Goal: Task Accomplishment & Management: Complete application form

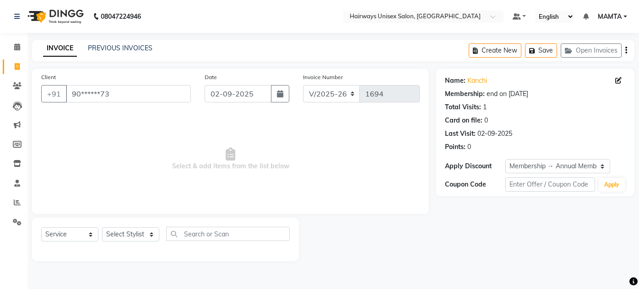
select select "8320"
select select "service"
select select "1: Object"
drag, startPoint x: 141, startPoint y: 90, endPoint x: 141, endPoint y: 96, distance: 6.0
click at [141, 96] on input "90******73" at bounding box center [128, 93] width 125 height 17
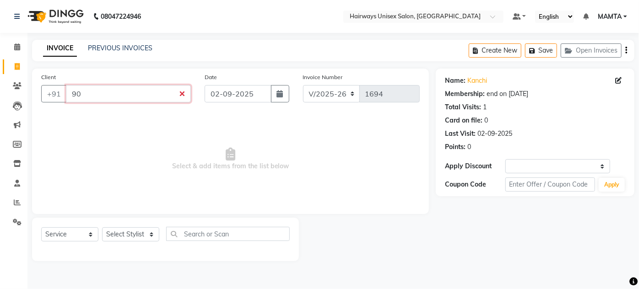
type input "9"
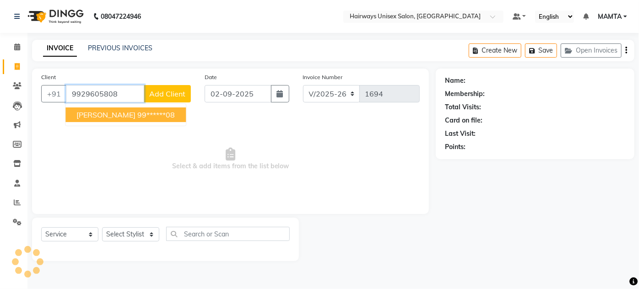
type input "9929605808"
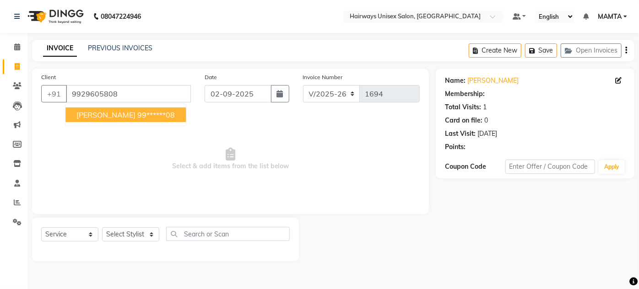
select select "1: Object"
click at [158, 112] on ngb-highlight "99******08" at bounding box center [156, 114] width 38 height 9
type input "99******08"
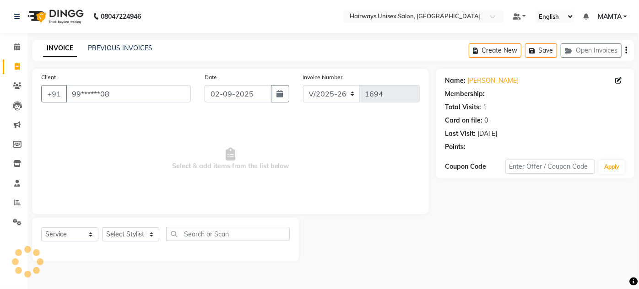
select select "1: Object"
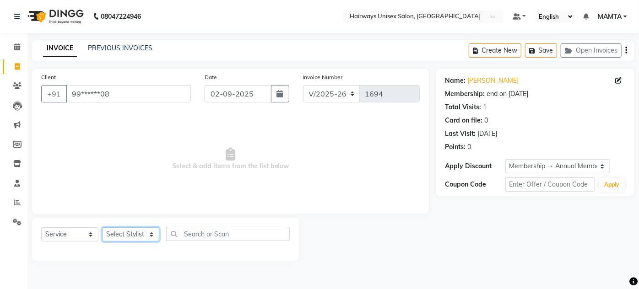
click at [150, 234] on select "Select Stylist AHSAN AZAD IMRAN Kamal Salmani KASHISH MAMTA POOJA PUMMY RAJA SA…" at bounding box center [130, 235] width 57 height 14
select select "80856"
click at [102, 228] on select "Select Stylist AHSAN AZAD IMRAN Kamal Salmani KASHISH MAMTA POOJA PUMMY RAJA SA…" at bounding box center [130, 235] width 57 height 14
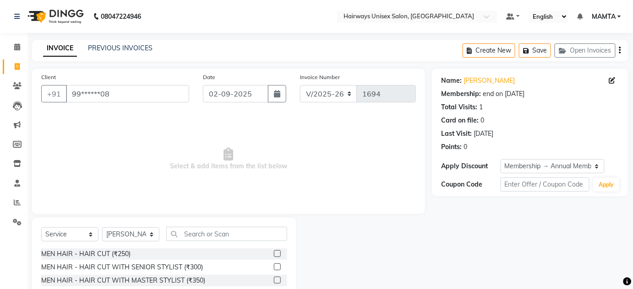
click at [274, 252] on label at bounding box center [277, 253] width 7 height 7
click at [274, 252] on input "checkbox" at bounding box center [277, 254] width 6 height 6
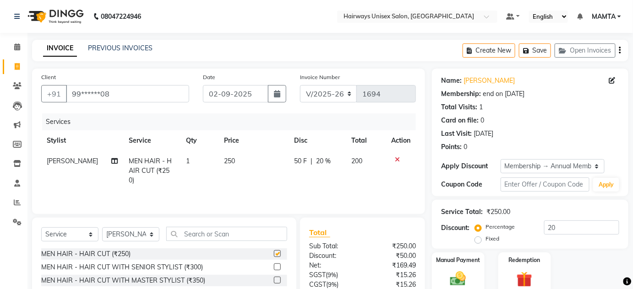
checkbox input "false"
click at [225, 233] on input "text" at bounding box center [226, 234] width 121 height 14
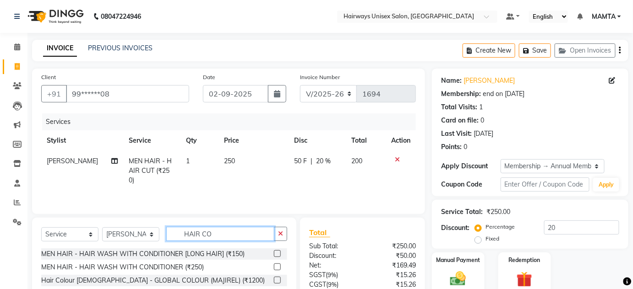
type input "HAIR CO"
click at [274, 279] on label at bounding box center [277, 280] width 7 height 7
click at [274, 279] on input "checkbox" at bounding box center [277, 281] width 6 height 6
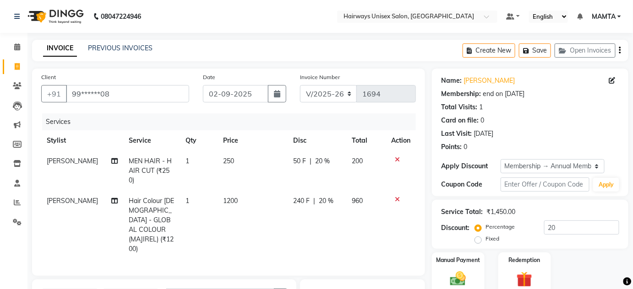
checkbox input "false"
type input "H"
type input "B"
type input "H"
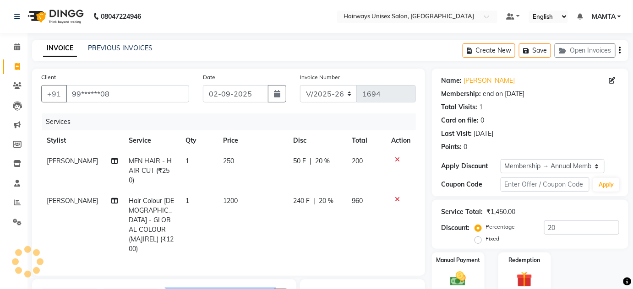
scroll to position [116, 0]
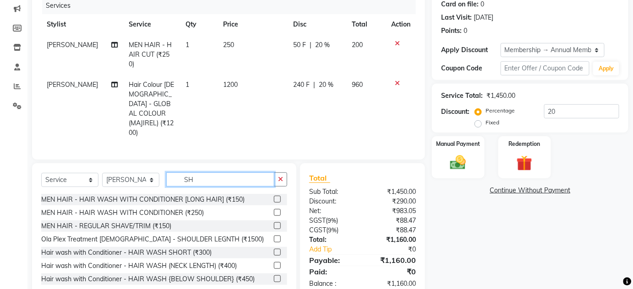
type input "SH"
click at [274, 223] on label at bounding box center [277, 226] width 7 height 7
click at [274, 223] on input "checkbox" at bounding box center [277, 226] width 6 height 6
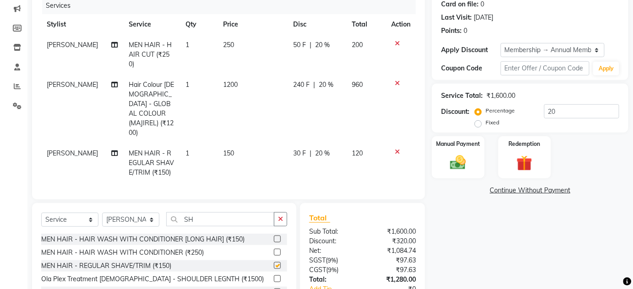
checkbox input "false"
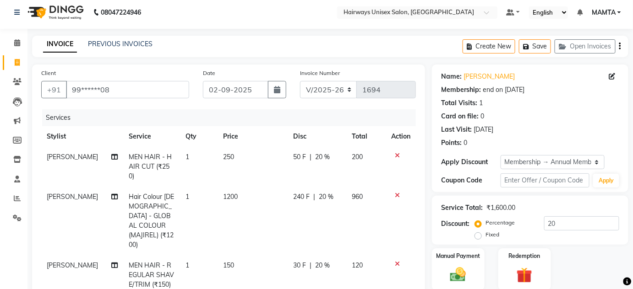
scroll to position [0, 0]
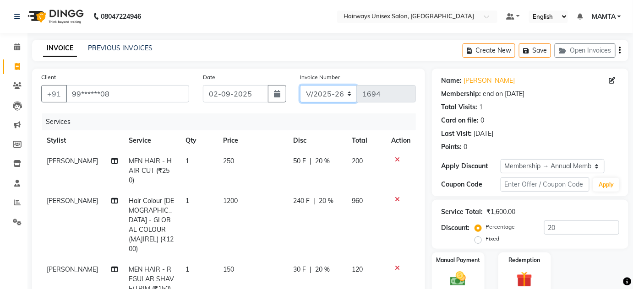
click at [348, 93] on select "INV/25-26 V/2025-26" at bounding box center [328, 93] width 57 height 17
select select "8645"
click at [300, 85] on select "INV/25-26 V/2025-26" at bounding box center [328, 93] width 57 height 17
type input "0579"
click at [620, 51] on icon "button" at bounding box center [620, 50] width 2 height 0
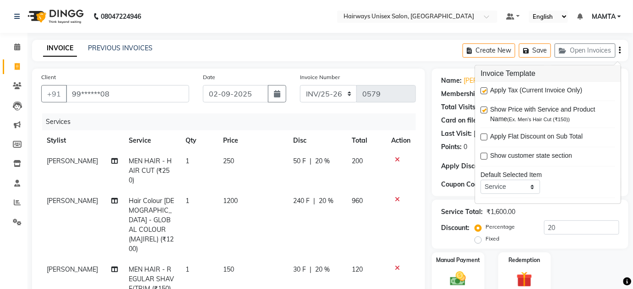
click at [487, 89] on label at bounding box center [484, 90] width 7 height 7
click at [487, 89] on input "checkbox" at bounding box center [484, 91] width 6 height 6
checkbox input "false"
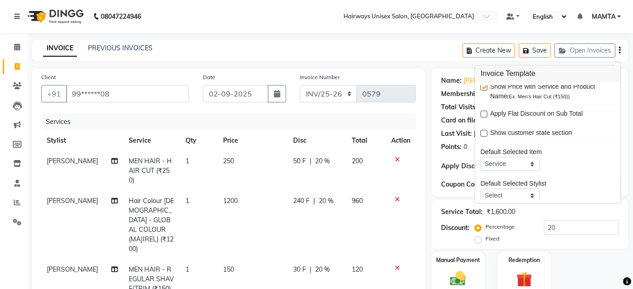
scroll to position [44, 0]
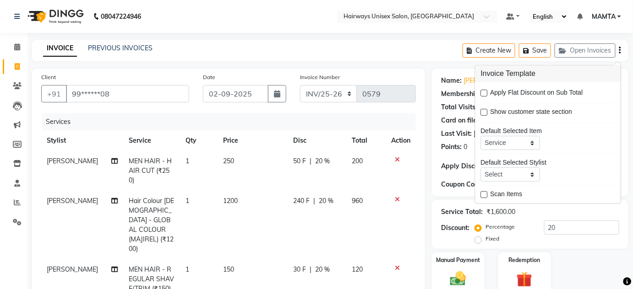
click at [620, 50] on icon "button" at bounding box center [620, 50] width 2 height 0
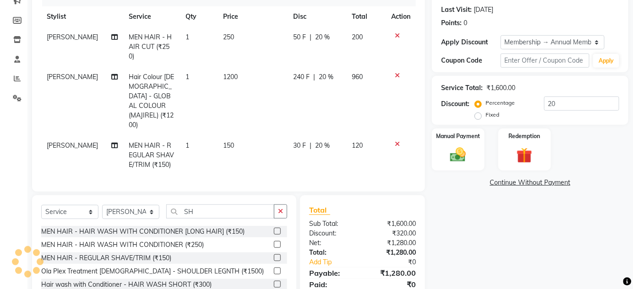
scroll to position [125, 0]
click at [461, 144] on div "Manual Payment" at bounding box center [458, 149] width 54 height 44
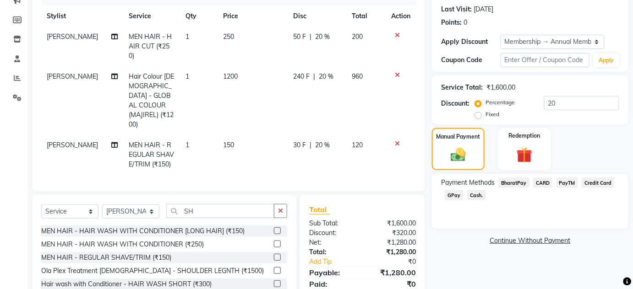
click at [454, 195] on span "GPay" at bounding box center [454, 195] width 19 height 11
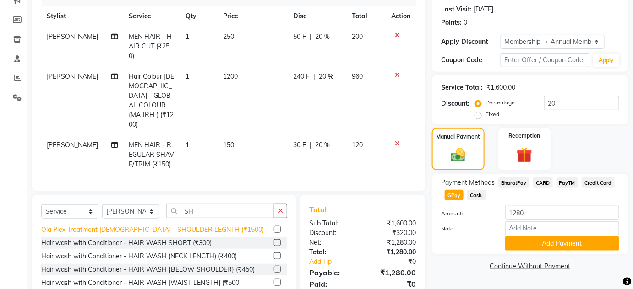
scroll to position [0, 0]
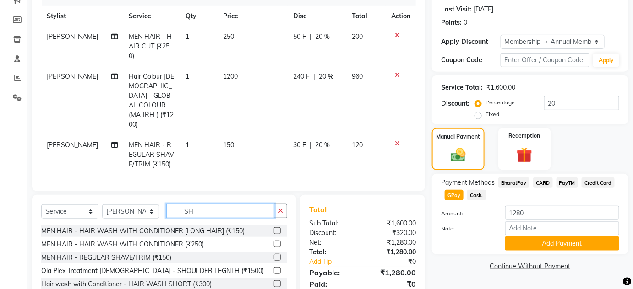
click at [223, 204] on input "SH" at bounding box center [220, 211] width 108 height 14
type input "S"
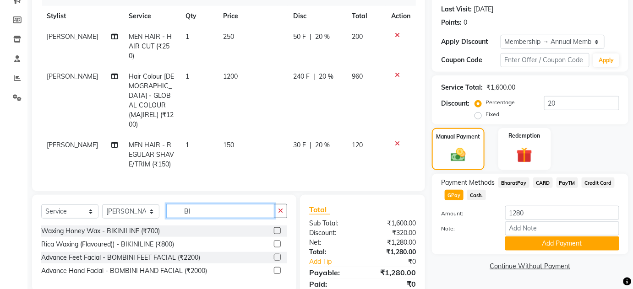
type input "B"
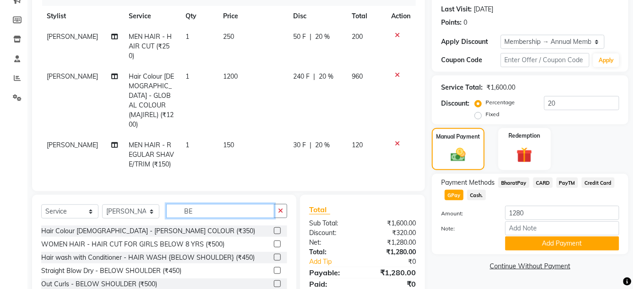
type input "BE"
click at [274, 228] on label at bounding box center [277, 231] width 7 height 7
click at [274, 228] on input "checkbox" at bounding box center [277, 231] width 6 height 6
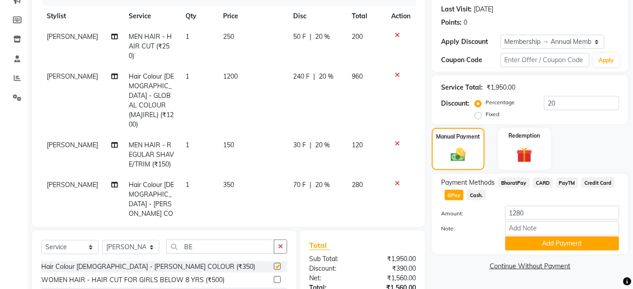
checkbox input "false"
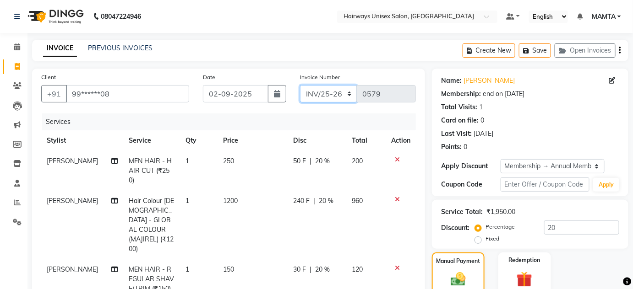
click at [349, 93] on select "INV/25-26 V/2025-26" at bounding box center [328, 93] width 57 height 17
click at [300, 85] on select "INV/25-26 V/2025-26" at bounding box center [328, 93] width 57 height 17
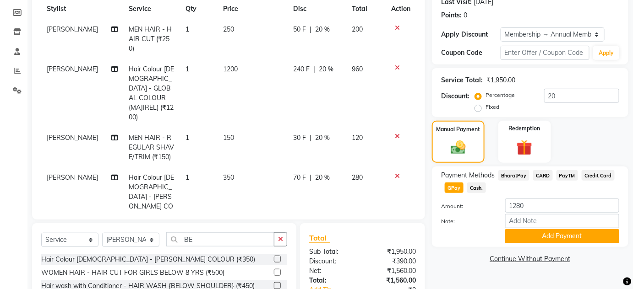
scroll to position [113, 0]
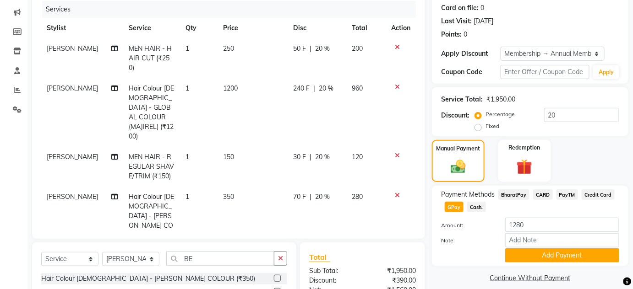
click at [227, 193] on span "350" at bounding box center [228, 197] width 11 height 8
select select "80856"
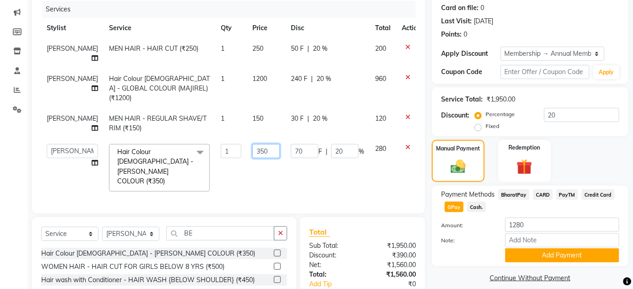
click at [252, 144] on input "350" at bounding box center [265, 151] width 27 height 14
type input "3"
type input "400"
click at [273, 156] on tbody "AZAD MEN HAIR - HAIR CUT (₹250) 1 250 50 F | 20 % 200 AZAD Hair Colour Male - G…" at bounding box center [233, 117] width 385 height 159
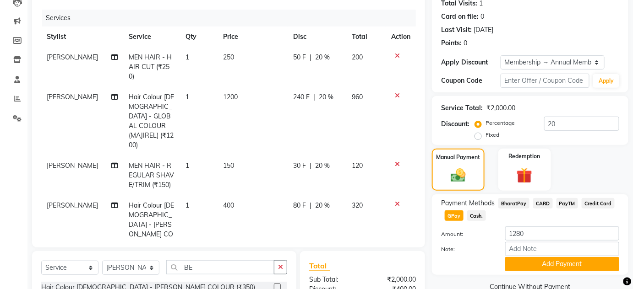
scroll to position [0, 0]
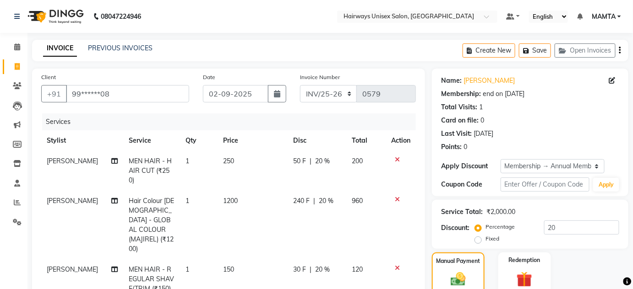
click at [620, 50] on icon "button" at bounding box center [620, 50] width 2 height 0
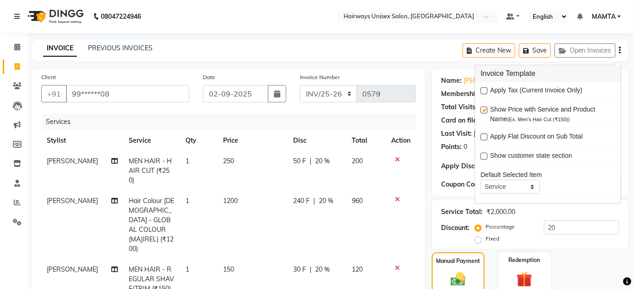
click at [607, 259] on div "Manual Payment Redemption" at bounding box center [530, 274] width 210 height 43
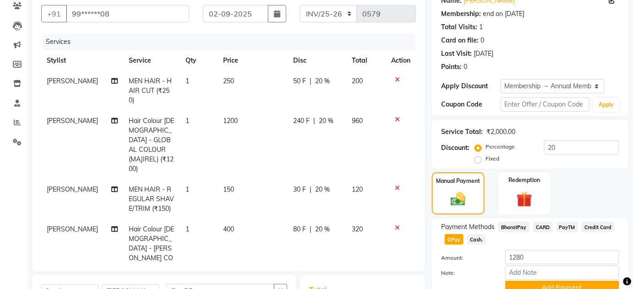
scroll to position [83, 0]
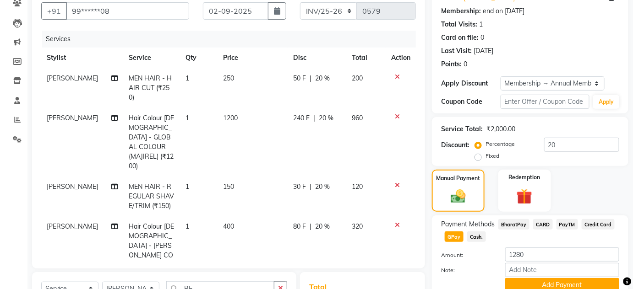
click at [448, 238] on span "GPay" at bounding box center [454, 237] width 19 height 11
type input "1600"
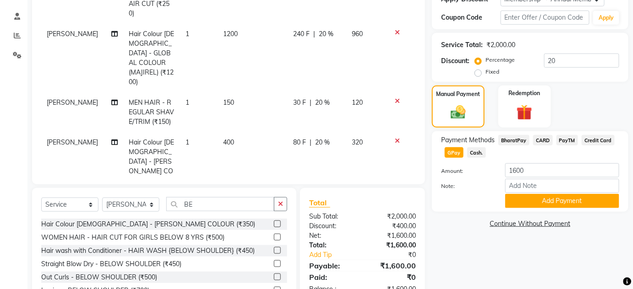
scroll to position [196, 0]
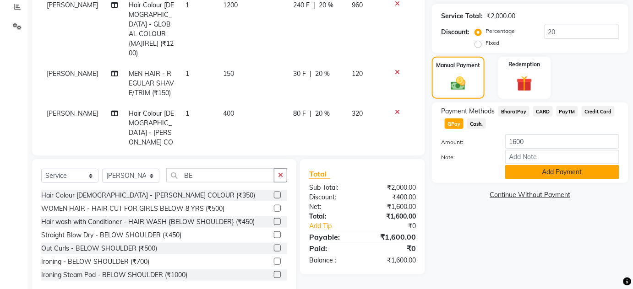
click at [514, 174] on button "Add Payment" at bounding box center [562, 172] width 114 height 14
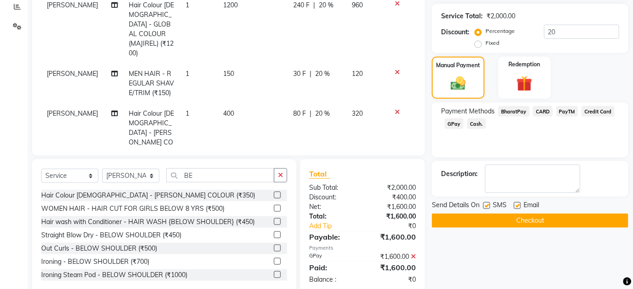
click at [524, 222] on button "Checkout" at bounding box center [530, 221] width 196 height 14
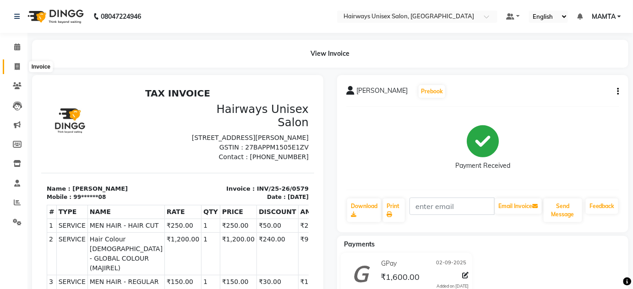
drag, startPoint x: 17, startPoint y: 67, endPoint x: 38, endPoint y: 67, distance: 20.6
click at [17, 67] on icon at bounding box center [17, 66] width 5 height 7
select select "8320"
select select "service"
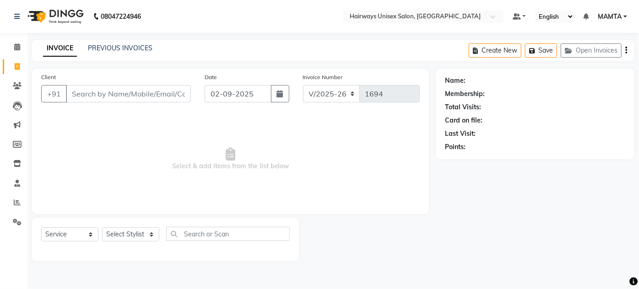
click at [87, 89] on input "Client" at bounding box center [128, 93] width 125 height 17
click at [85, 89] on input "Client" at bounding box center [128, 93] width 125 height 17
click at [89, 93] on input "Client" at bounding box center [128, 93] width 125 height 17
type input "0"
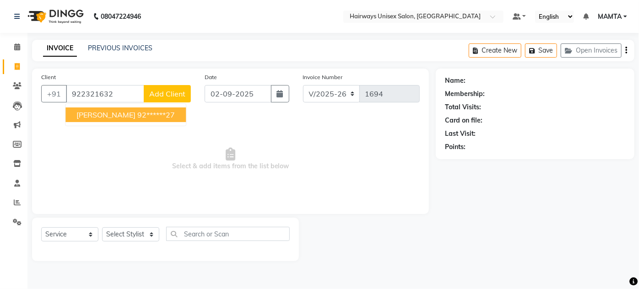
click at [86, 118] on span "BHAGYASHREE thakkar" at bounding box center [105, 114] width 59 height 9
type input "92******27"
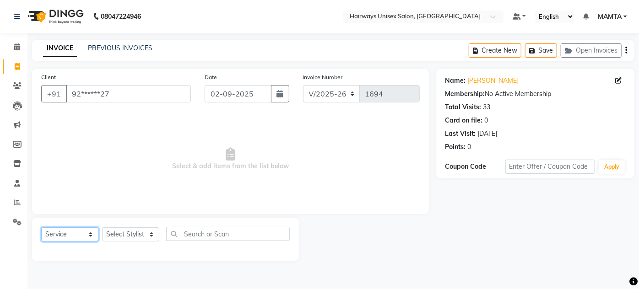
click at [63, 235] on select "Select Service Product Membership Package Voucher Prepaid Gift Card" at bounding box center [69, 235] width 57 height 14
select select "membership"
click at [41, 228] on select "Select Service Product Membership Package Voucher Prepaid Gift Card" at bounding box center [69, 235] width 57 height 14
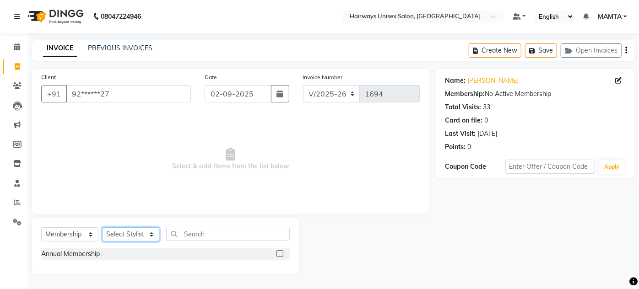
click at [122, 237] on select "Select Stylist AHSAN AZAD IMRAN Kamal Salmani KASHISH MAMTA POOJA PUMMY RAJA SA…" at bounding box center [130, 235] width 57 height 14
select select "81021"
click at [102, 228] on select "Select Stylist AHSAN AZAD IMRAN Kamal Salmani KASHISH MAMTA POOJA PUMMY RAJA SA…" at bounding box center [130, 235] width 57 height 14
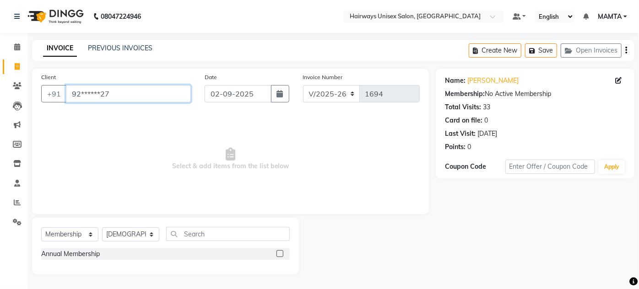
click at [135, 95] on input "92******27" at bounding box center [128, 93] width 125 height 17
type input "9"
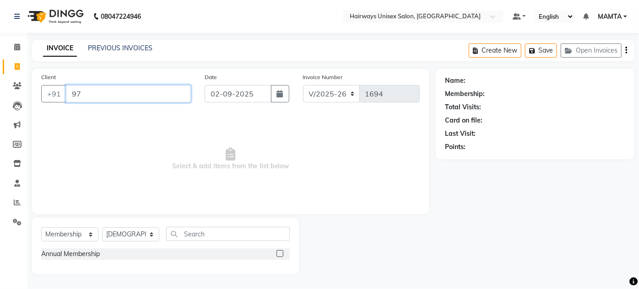
type input "9"
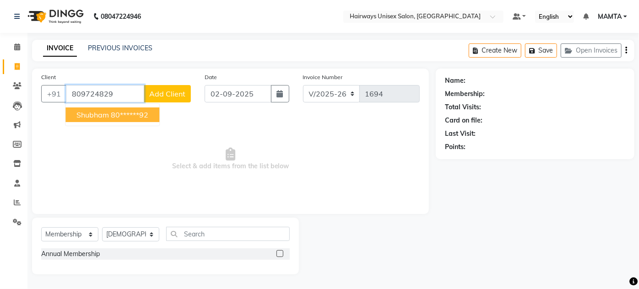
click at [126, 114] on ngb-highlight "80******92" at bounding box center [130, 114] width 38 height 9
type input "80******92"
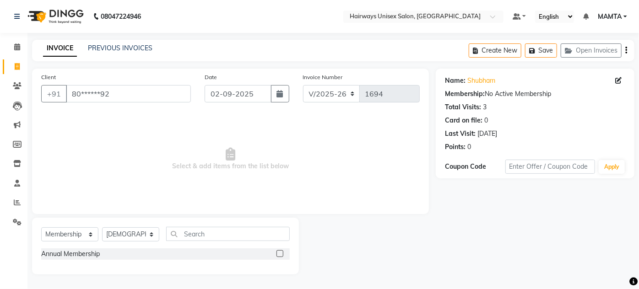
click at [279, 254] on label at bounding box center [280, 253] width 7 height 7
click at [279, 254] on input "checkbox" at bounding box center [280, 254] width 6 height 6
select select "select"
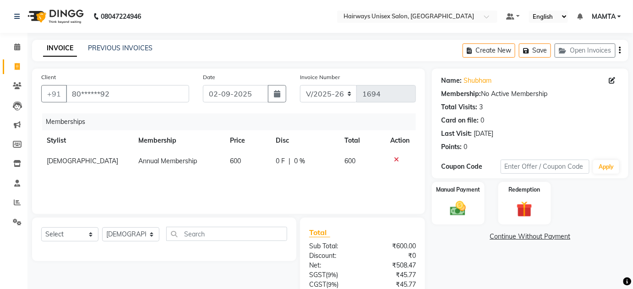
click at [620, 50] on icon "button" at bounding box center [620, 50] width 2 height 0
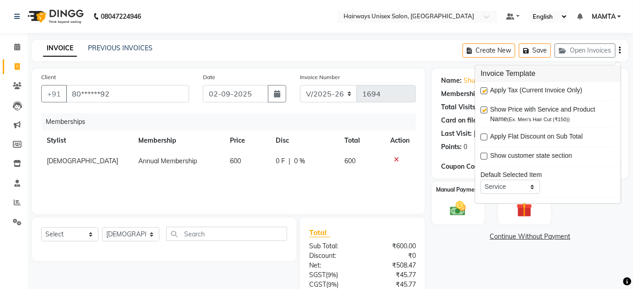
click at [484, 91] on label at bounding box center [484, 90] width 7 height 7
click at [484, 91] on input "checkbox" at bounding box center [484, 91] width 6 height 6
checkbox input "false"
click at [332, 90] on select "INV/25-26 V/2025-26" at bounding box center [328, 93] width 57 height 17
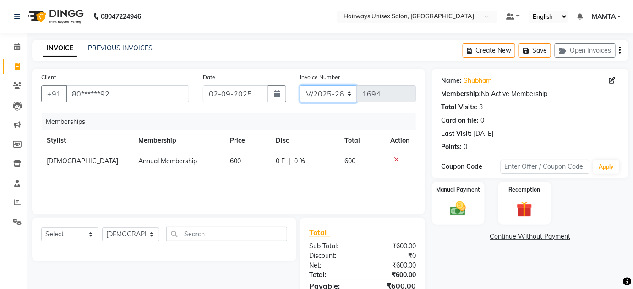
select select "8645"
click at [300, 85] on select "INV/25-26 V/2025-26" at bounding box center [328, 93] width 57 height 17
type input "0580"
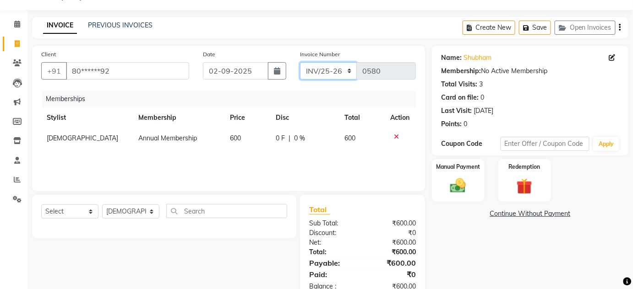
scroll to position [41, 0]
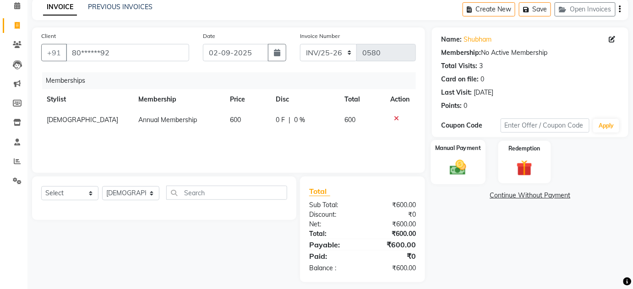
click at [455, 170] on img at bounding box center [458, 167] width 27 height 19
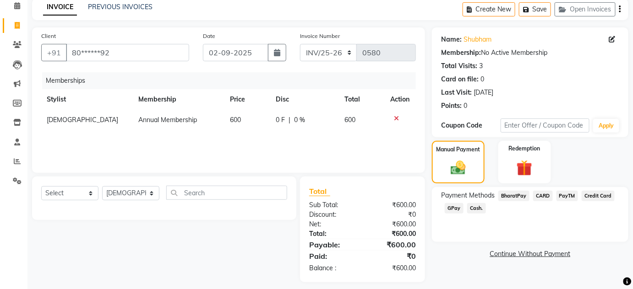
click at [475, 206] on span "Cash." at bounding box center [476, 208] width 19 height 11
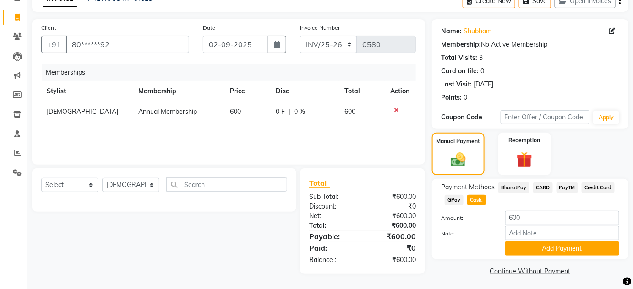
scroll to position [51, 0]
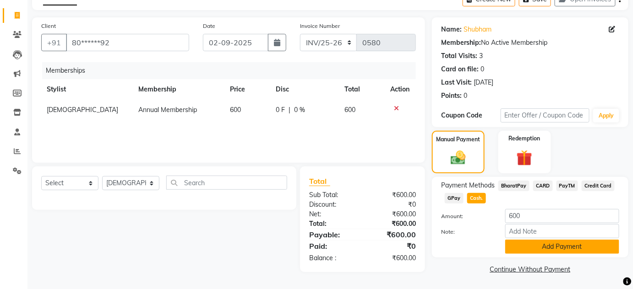
click at [525, 243] on button "Add Payment" at bounding box center [562, 247] width 114 height 14
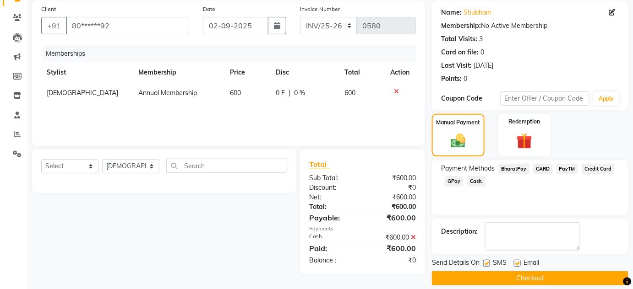
scroll to position [77, 0]
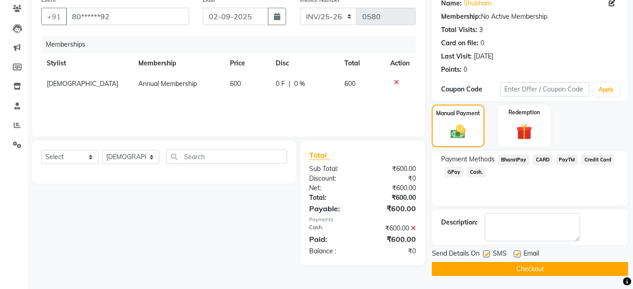
click at [529, 266] on button "Checkout" at bounding box center [530, 269] width 196 height 14
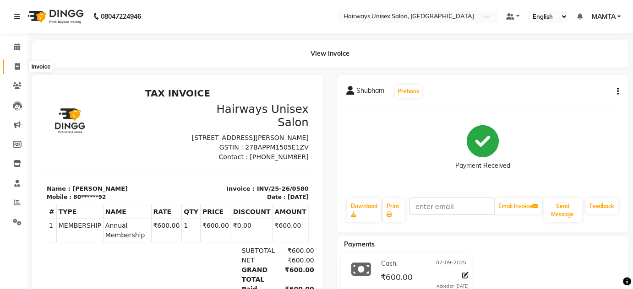
click at [15, 65] on icon at bounding box center [17, 66] width 5 height 7
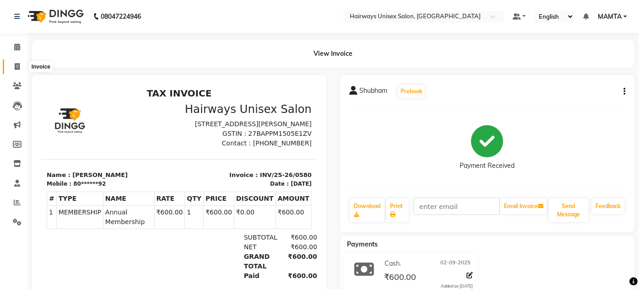
select select "8320"
select select "service"
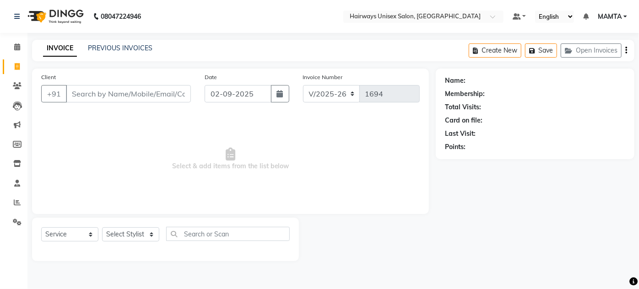
click at [81, 92] on input "Client" at bounding box center [128, 93] width 125 height 17
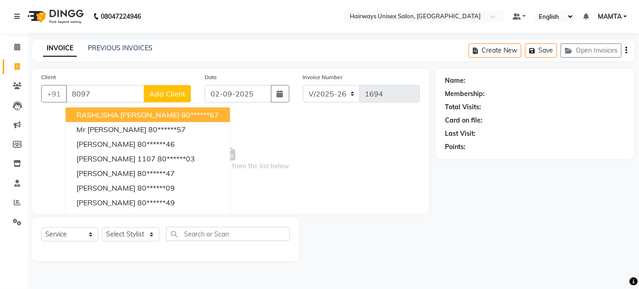
click at [113, 88] on input "8097" at bounding box center [105, 93] width 78 height 17
type input "8"
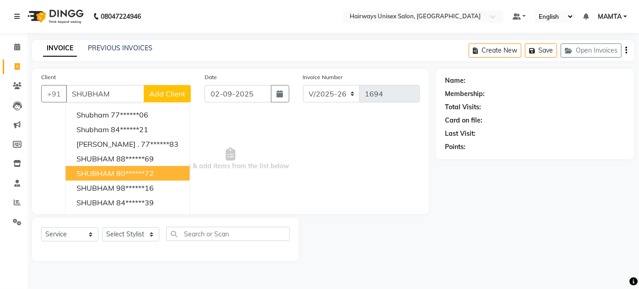
click at [122, 171] on ngb-highlight "80******72" at bounding box center [135, 173] width 38 height 9
type input "80******72"
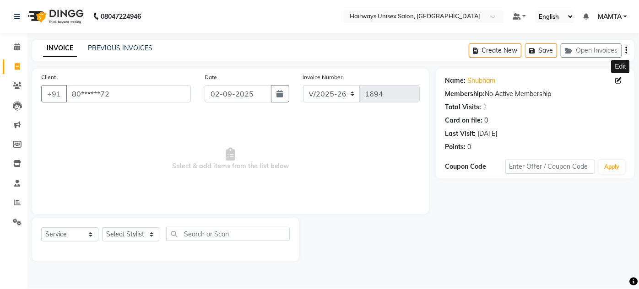
click at [619, 80] on icon at bounding box center [618, 80] width 6 height 6
click at [617, 79] on icon at bounding box center [618, 80] width 6 height 6
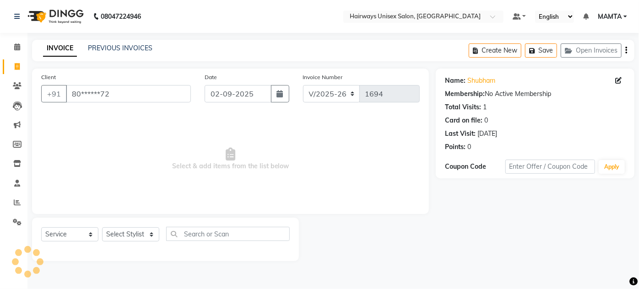
click at [617, 79] on icon at bounding box center [618, 80] width 6 height 6
click at [17, 66] on icon at bounding box center [17, 66] width 5 height 7
select select "service"
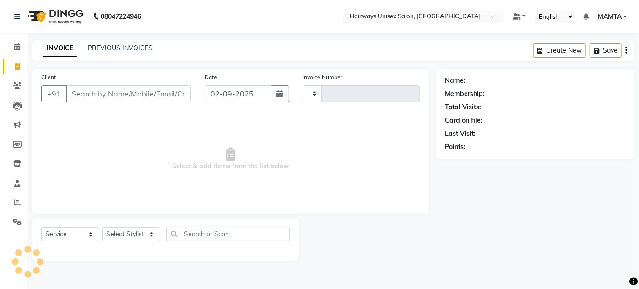
type input "1694"
select select "8320"
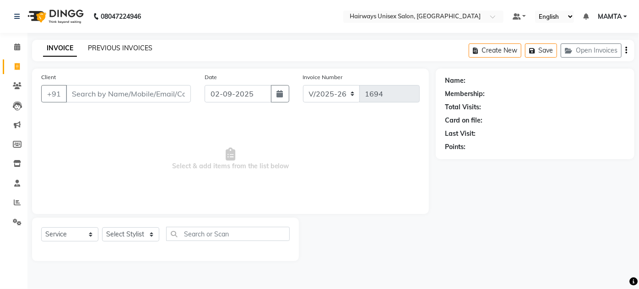
click at [143, 48] on link "PREVIOUS INVOICES" at bounding box center [120, 48] width 65 height 8
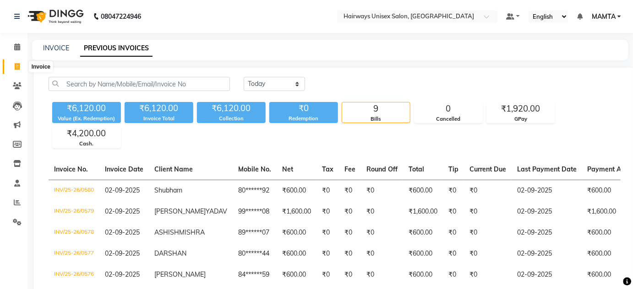
click at [17, 67] on icon at bounding box center [17, 66] width 5 height 7
select select "service"
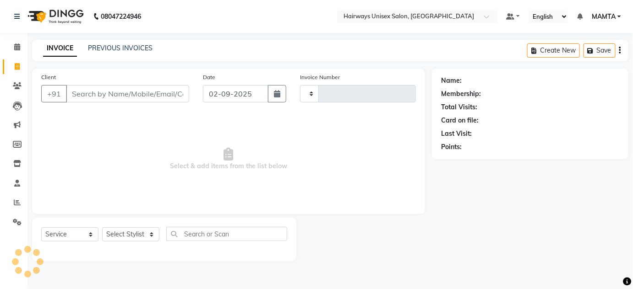
type input "1694"
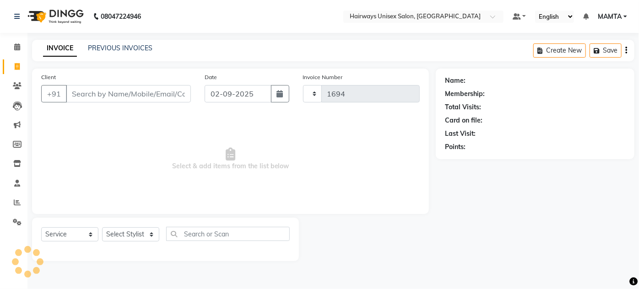
select select "8320"
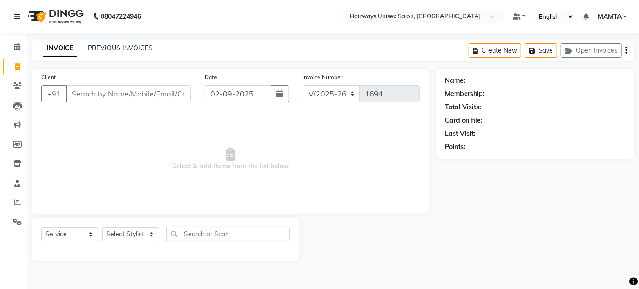
click at [93, 92] on input "Client" at bounding box center [128, 93] width 125 height 17
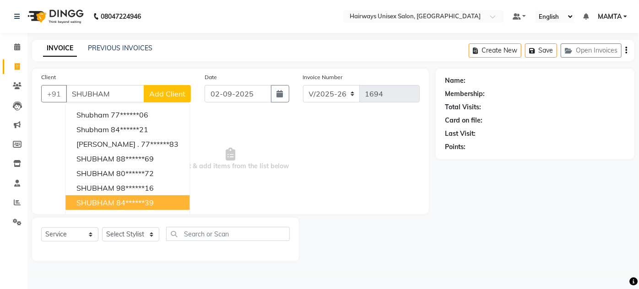
type input "SHUBHAM"
click at [315, 256] on div at bounding box center [367, 240] width 137 height 44
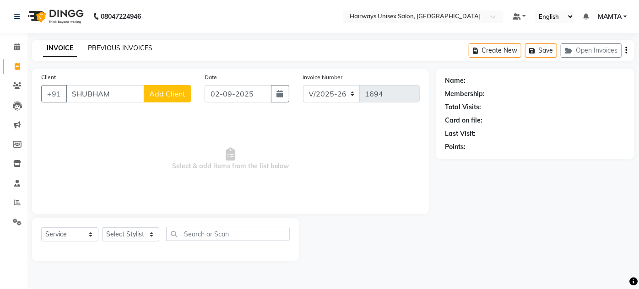
click at [101, 48] on link "PREVIOUS INVOICES" at bounding box center [120, 48] width 65 height 8
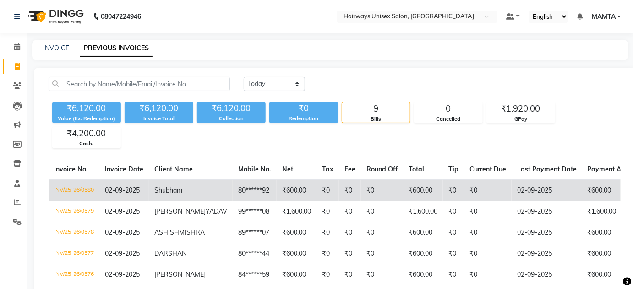
click at [233, 185] on td "80******92" at bounding box center [255, 191] width 44 height 22
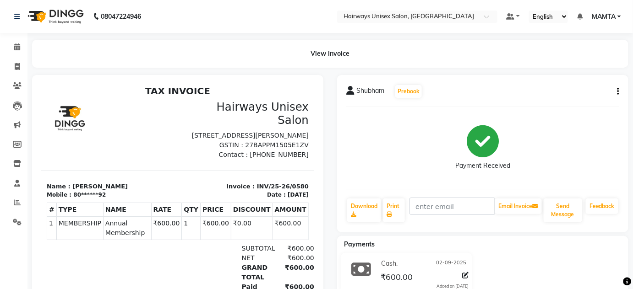
scroll to position [41, 0]
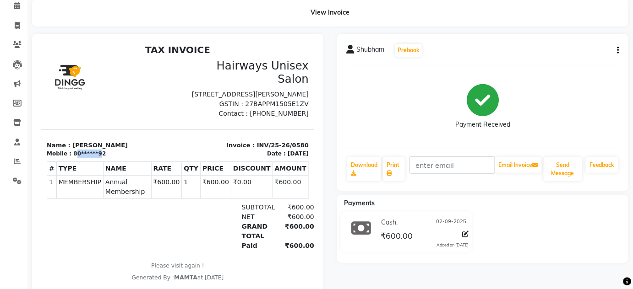
drag, startPoint x: 71, startPoint y: 154, endPoint x: 98, endPoint y: 152, distance: 27.1
click at [97, 152] on div "Mobile : 80******92" at bounding box center [108, 153] width 125 height 8
click at [111, 152] on div "Mobile : 80******92" at bounding box center [108, 153] width 125 height 8
